Goal: Task Accomplishment & Management: Manage account settings

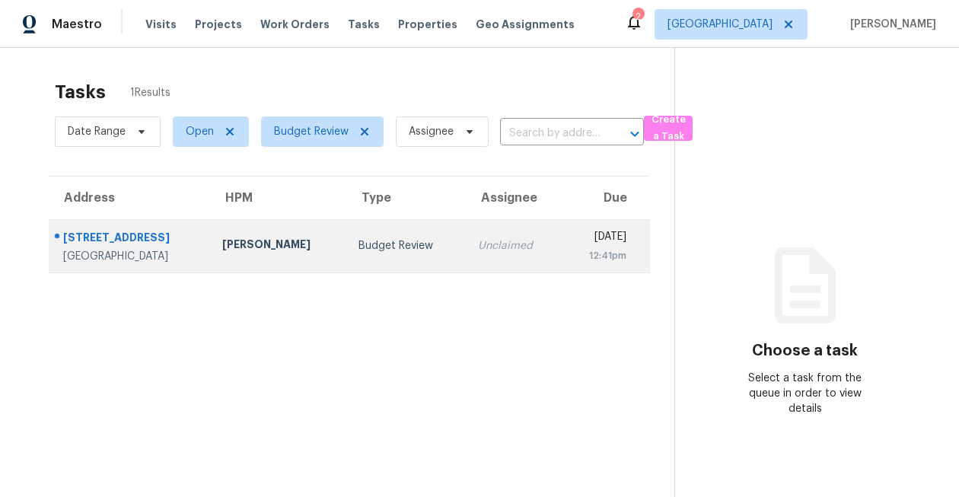
click at [154, 234] on div "19822 Rippling Brook Ln" at bounding box center [130, 239] width 135 height 19
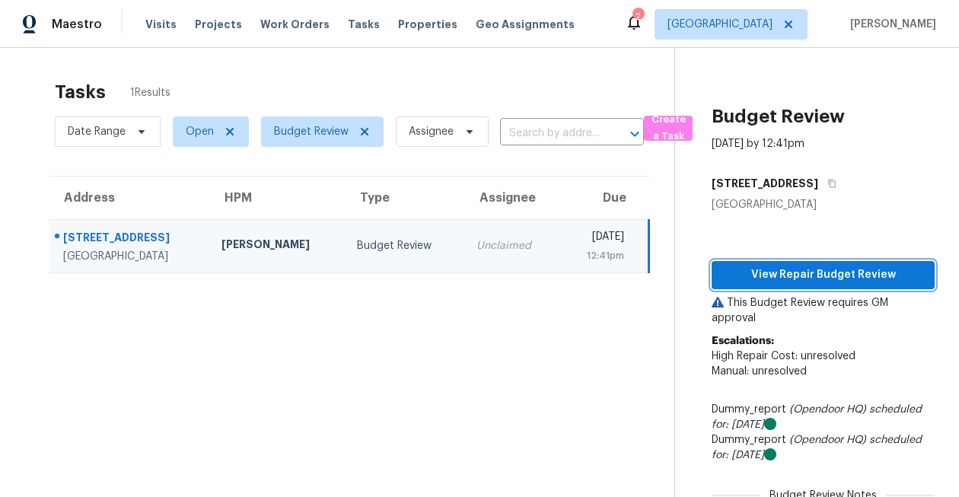
click at [794, 275] on span "View Repair Budget Review" at bounding box center [823, 275] width 199 height 19
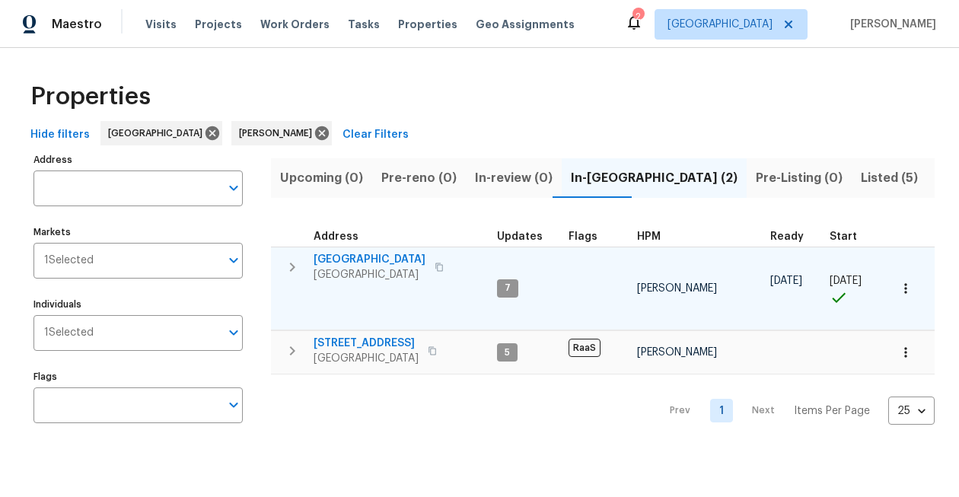
click at [381, 258] on span "[GEOGRAPHIC_DATA]" at bounding box center [369, 259] width 112 height 15
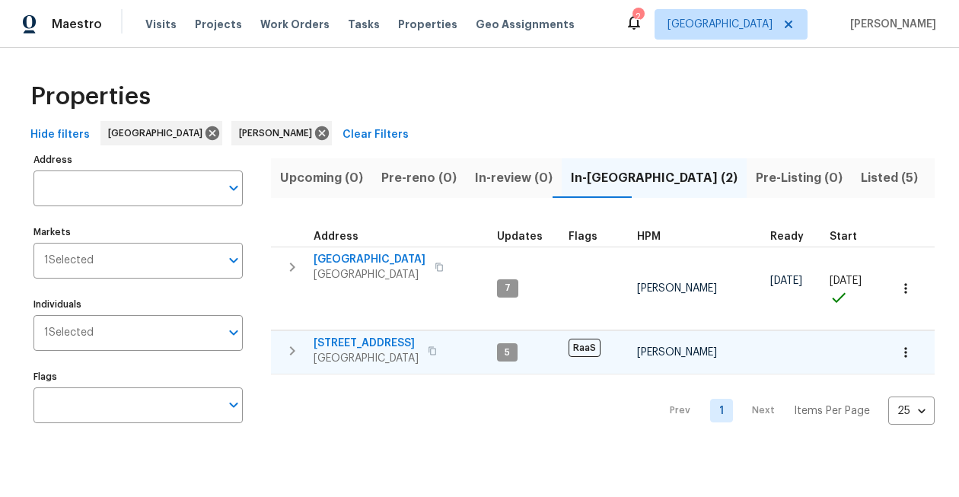
click at [384, 336] on span "[STREET_ADDRESS]" at bounding box center [365, 343] width 105 height 15
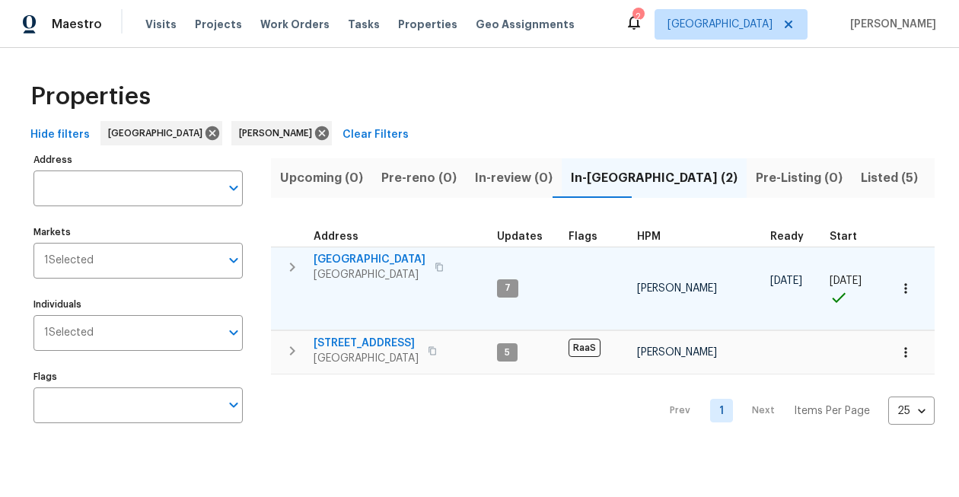
click at [425, 255] on span "1410 Waterside Village Dr" at bounding box center [369, 259] width 112 height 15
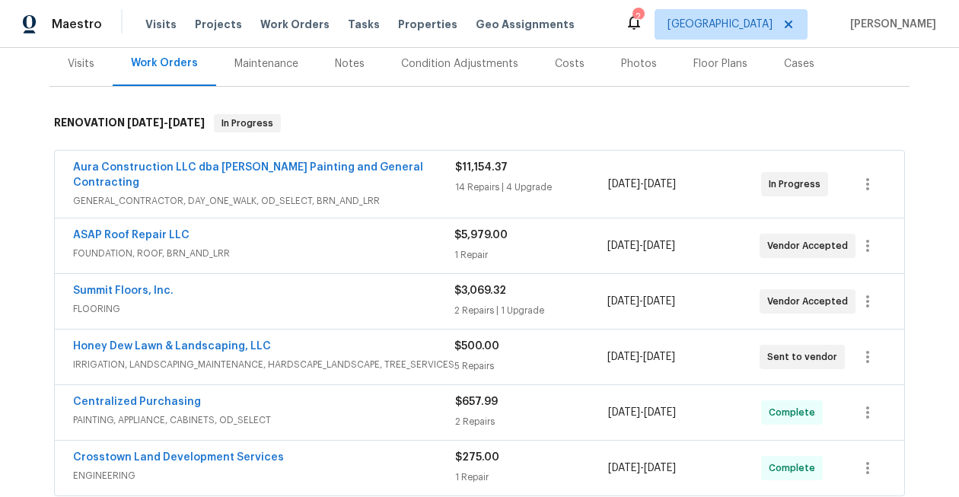
scroll to position [188, 0]
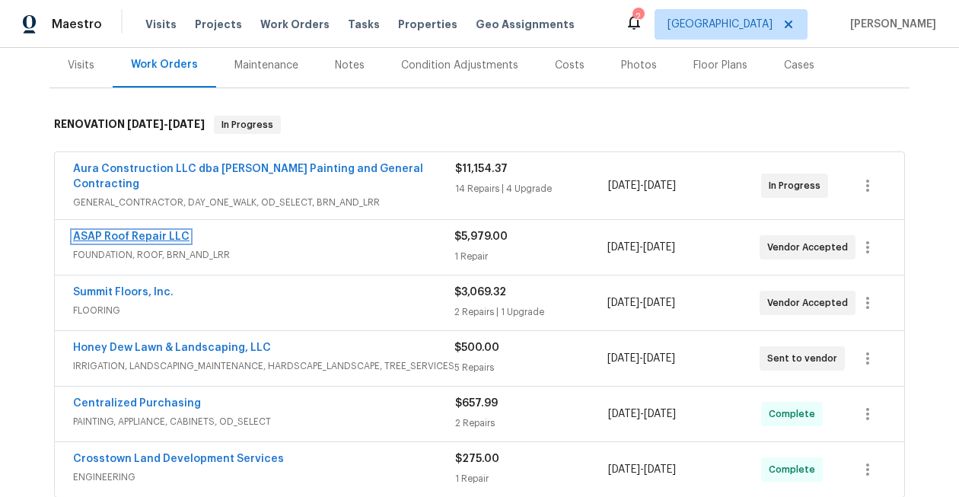
click at [164, 231] on link "ASAP Roof Repair LLC" at bounding box center [131, 236] width 116 height 11
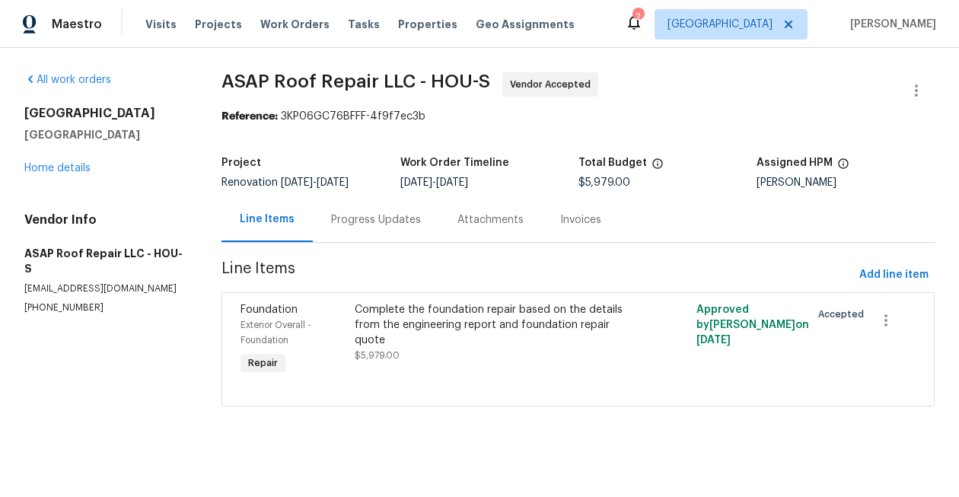
click at [401, 227] on div "Progress Updates" at bounding box center [376, 219] width 126 height 45
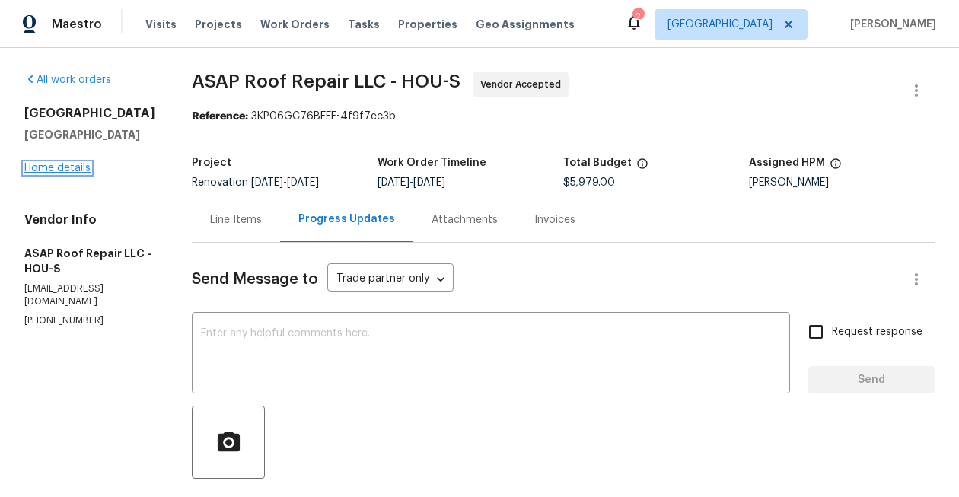
click at [54, 173] on link "Home details" at bounding box center [57, 168] width 66 height 11
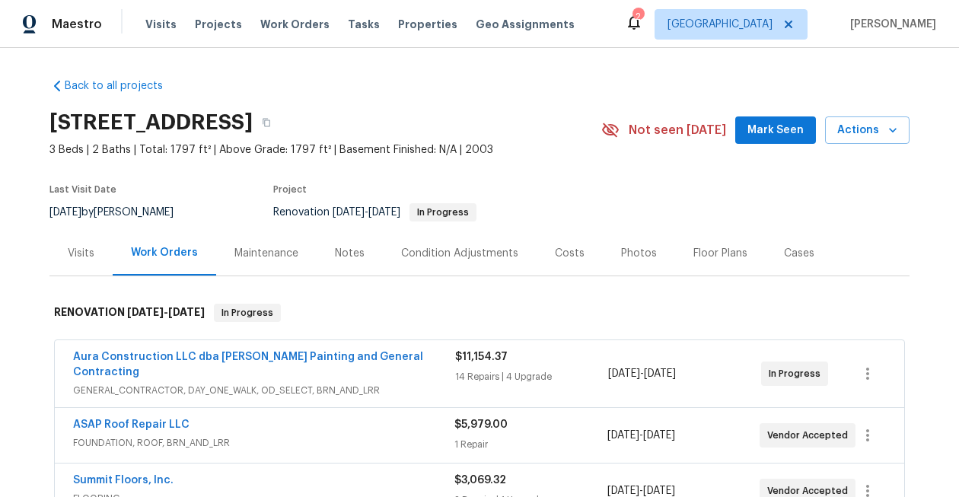
click at [353, 262] on div "Notes" at bounding box center [349, 253] width 66 height 45
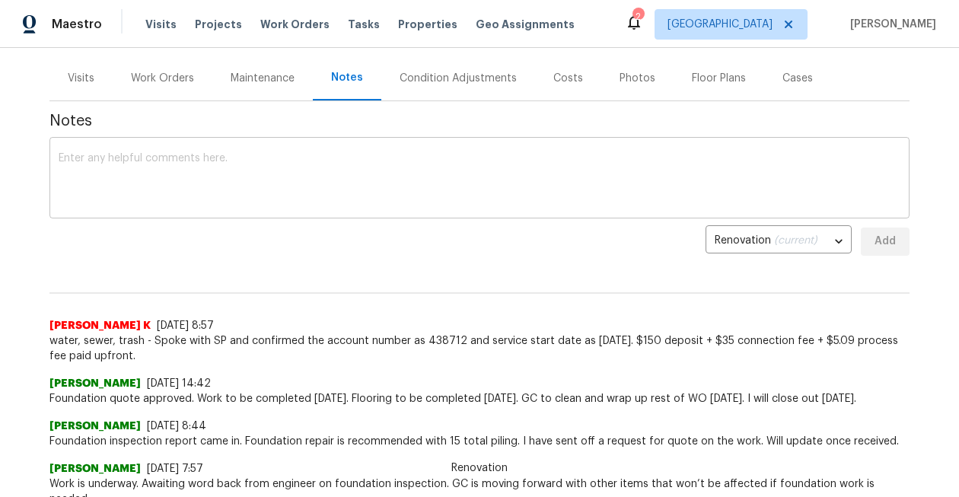
scroll to position [200, 0]
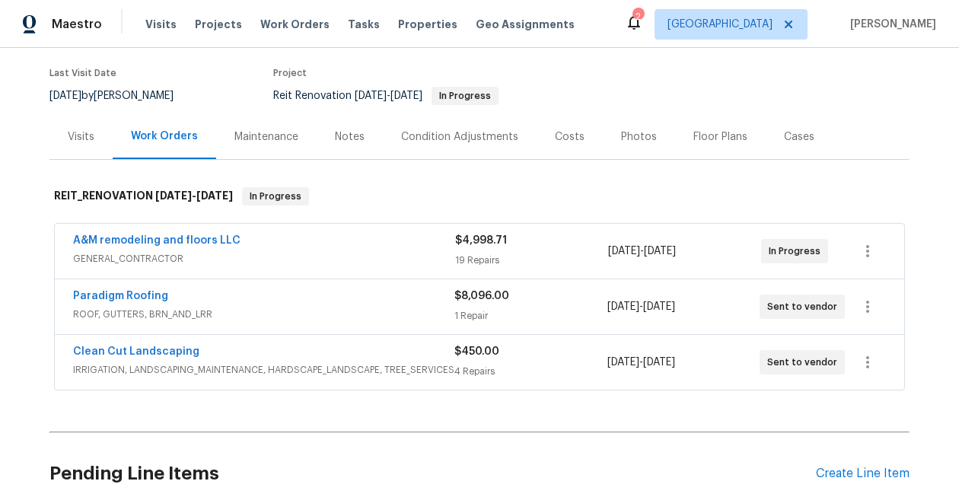
click at [330, 137] on div "Notes" at bounding box center [349, 136] width 66 height 45
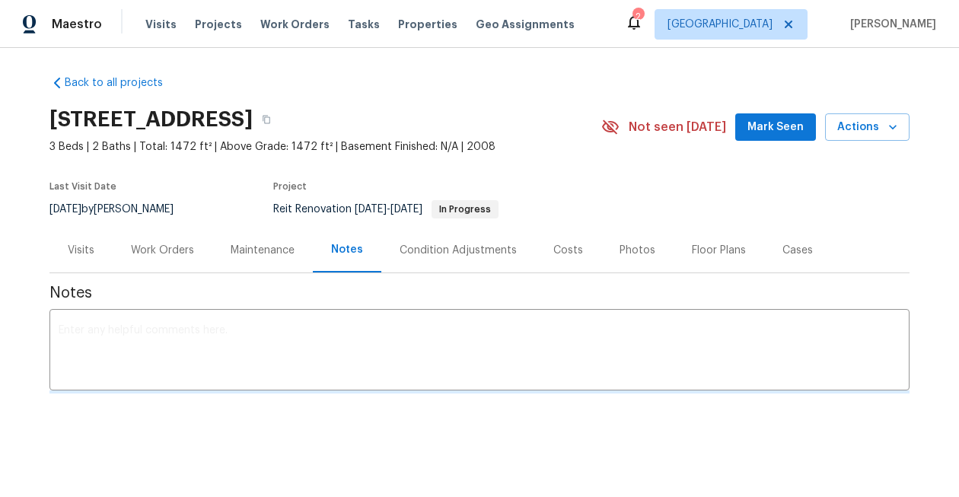
scroll to position [116, 0]
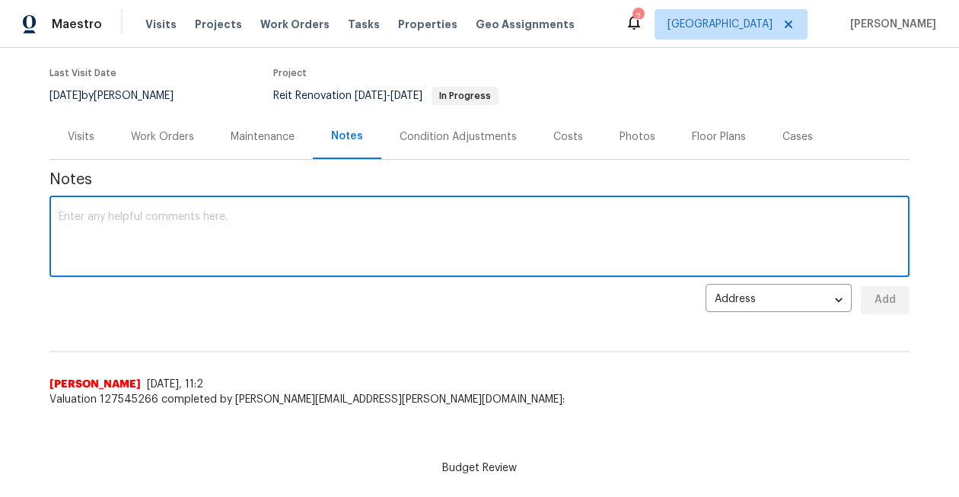
click at [301, 231] on textarea at bounding box center [479, 238] width 841 height 53
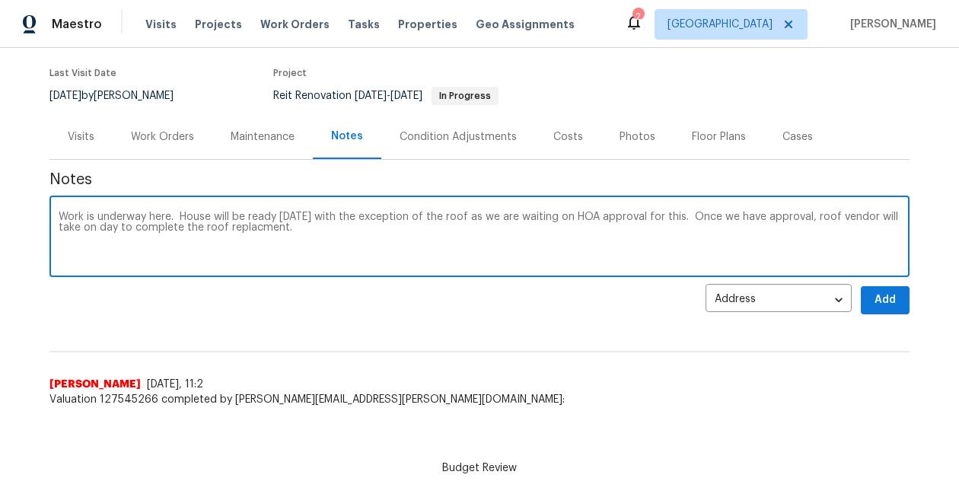
type textarea "Work is underway here. House will be ready on Thursday with the exception of th…"
click at [875, 291] on span "Add" at bounding box center [885, 300] width 24 height 19
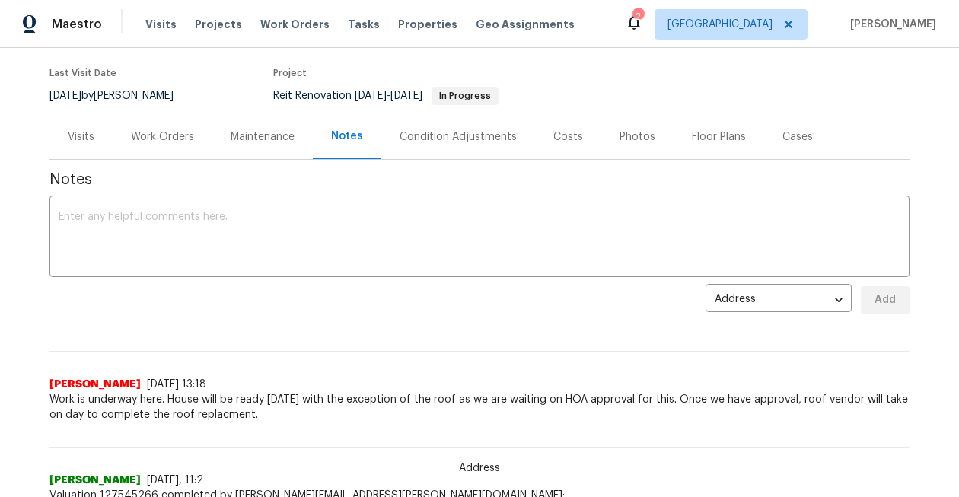
click at [142, 135] on div "Work Orders" at bounding box center [162, 136] width 63 height 15
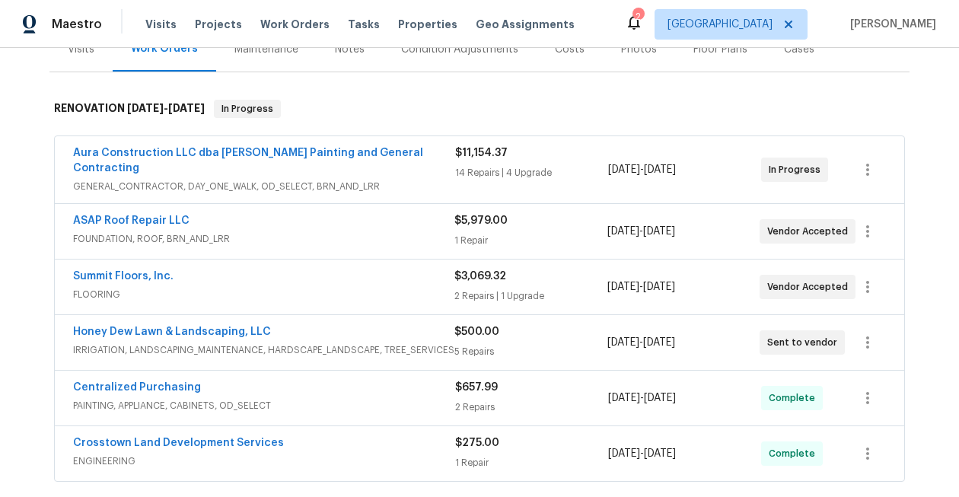
scroll to position [225, 0]
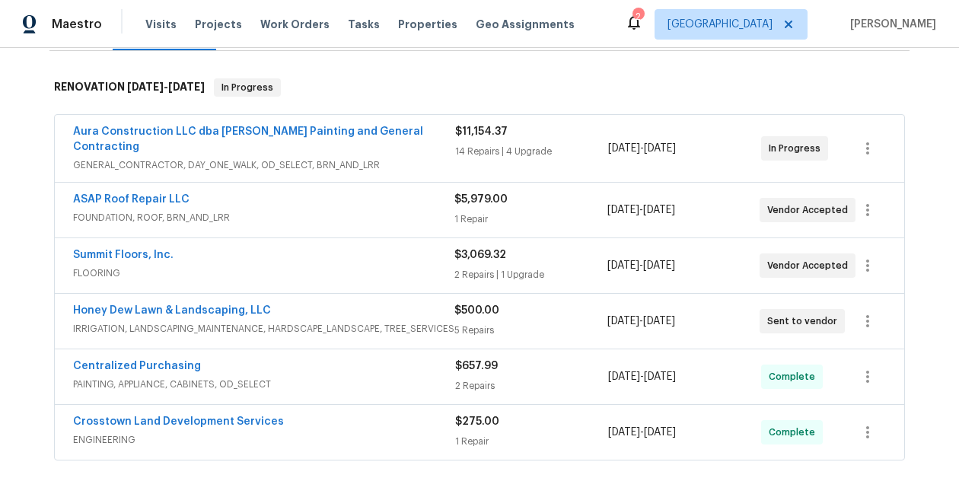
click at [214, 294] on div "Honey Dew Lawn & Landscaping, LLC IRRIGATION, LANDSCAPING_MAINTENANCE, HARDSCAP…" at bounding box center [479, 321] width 849 height 55
click at [214, 305] on link "Honey Dew Lawn & Landscaping, LLC" at bounding box center [172, 310] width 198 height 11
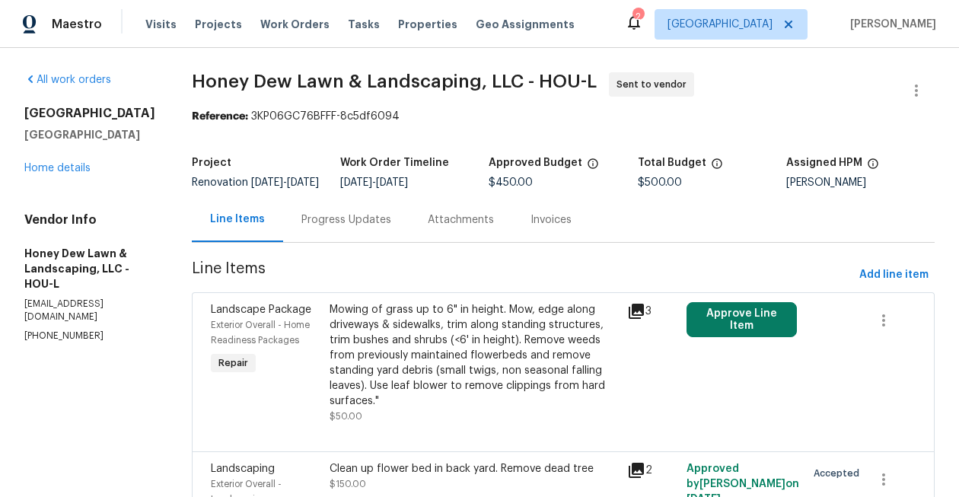
click at [376, 218] on div "Progress Updates" at bounding box center [346, 219] width 126 height 45
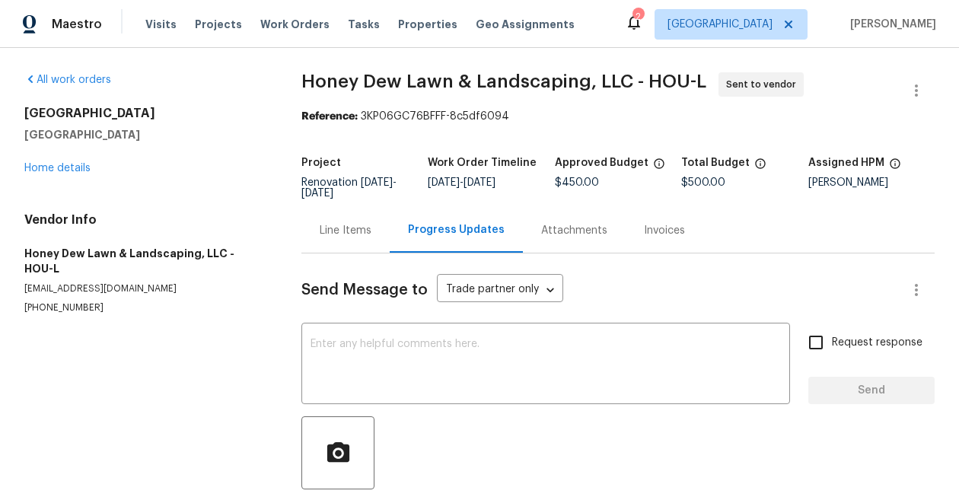
click at [643, 20] on div "2" at bounding box center [637, 16] width 11 height 15
click at [816, 153] on div "Project Renovation 10/2/2025 - 10/13/2025 Work Order Timeline 10/2/2025 - 10/8/…" at bounding box center [617, 177] width 633 height 59
click at [640, 24] on icon at bounding box center [634, 22] width 12 height 15
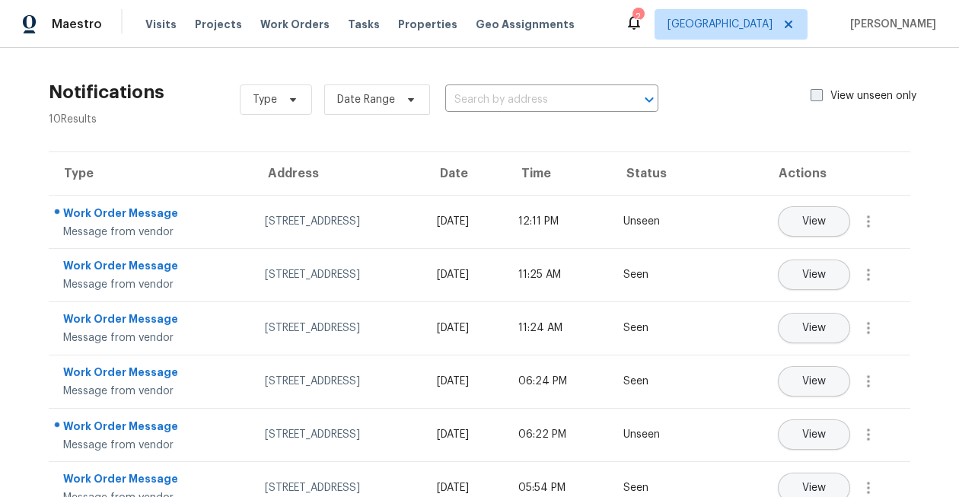
click at [812, 94] on span at bounding box center [816, 95] width 12 height 12
click at [812, 94] on input "View unseen only" at bounding box center [815, 93] width 10 height 10
checkbox input "true"
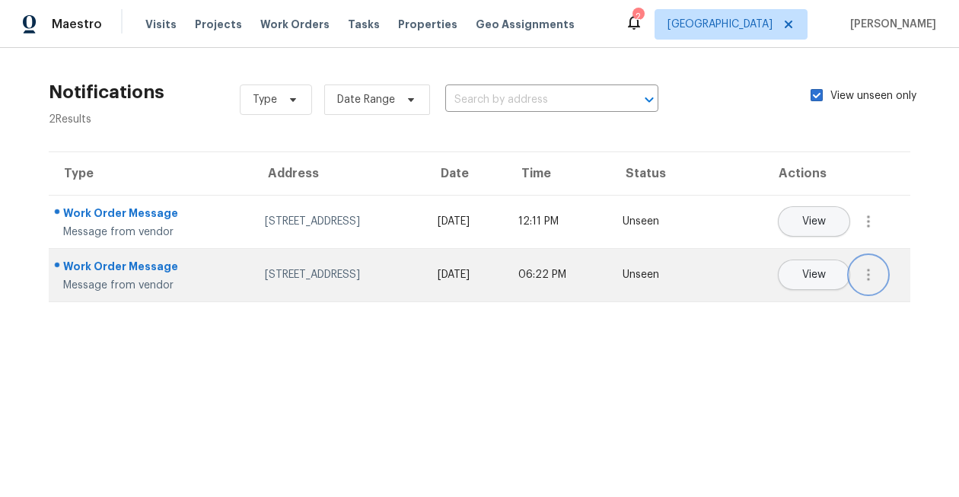
click at [866, 278] on icon "button" at bounding box center [868, 275] width 18 height 18
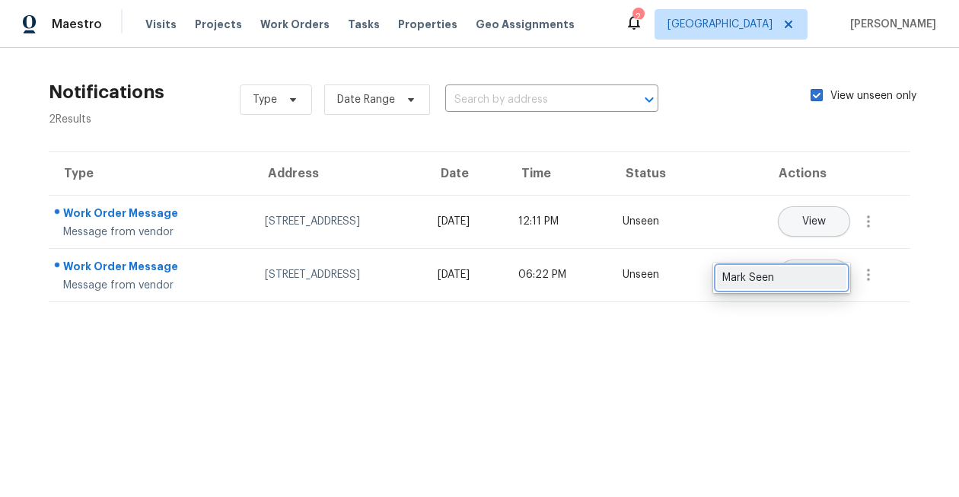
click at [817, 276] on div "Mark Seen" at bounding box center [781, 277] width 119 height 15
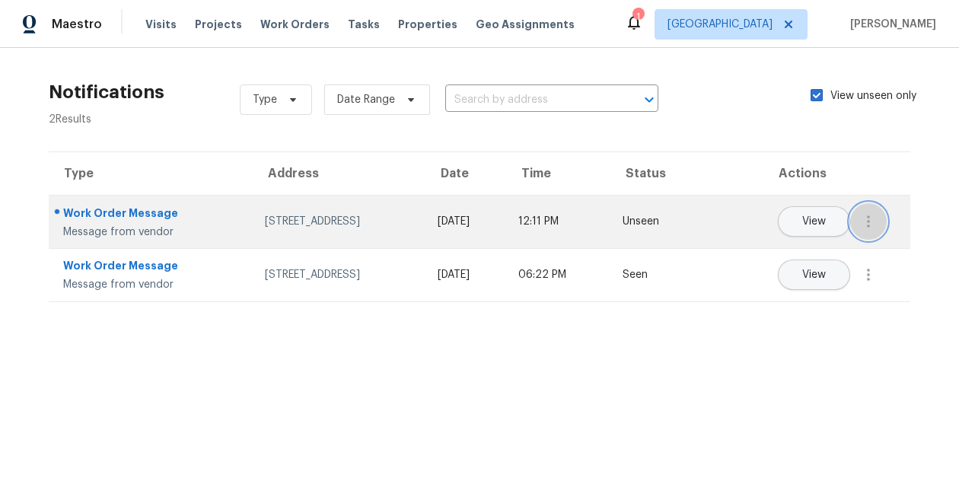
click at [865, 221] on icon "button" at bounding box center [868, 221] width 18 height 18
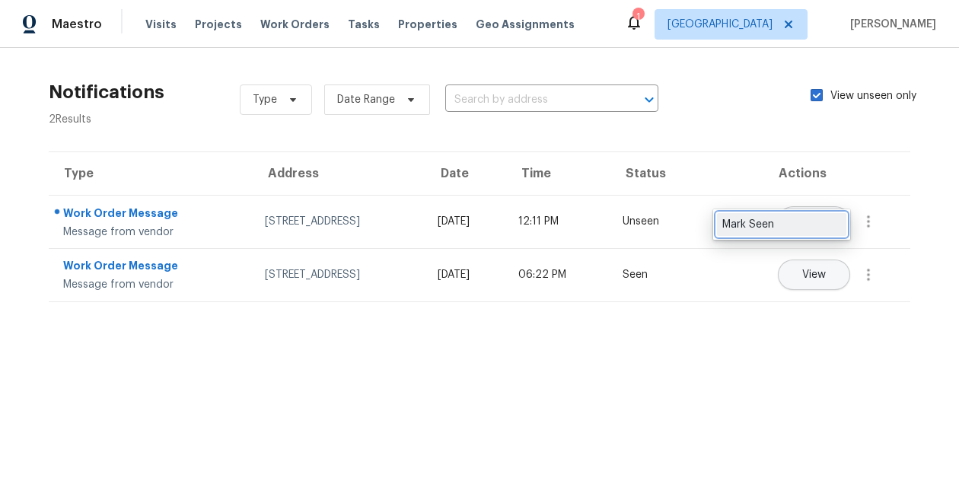
click at [803, 218] on div "Mark Seen" at bounding box center [781, 224] width 119 height 15
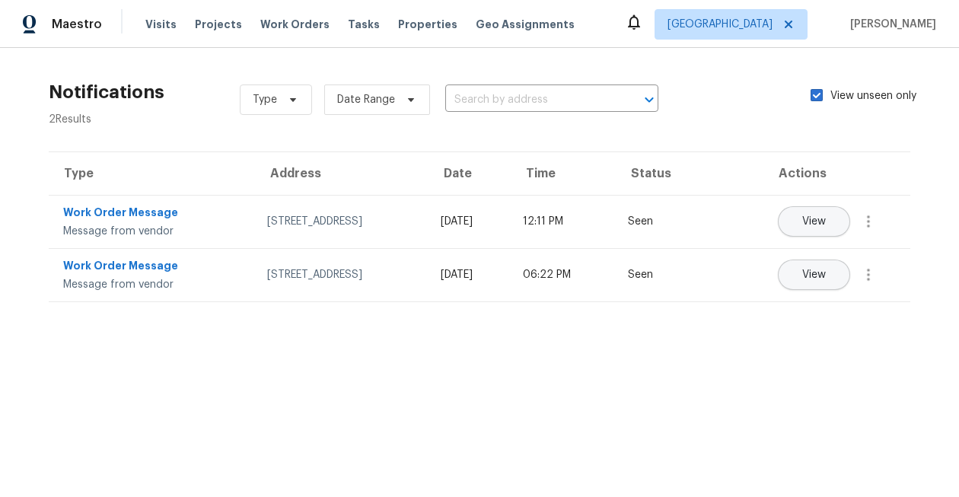
click at [615, 152] on th "Time" at bounding box center [562, 173] width 105 height 43
